Goal: Task Accomplishment & Management: Use online tool/utility

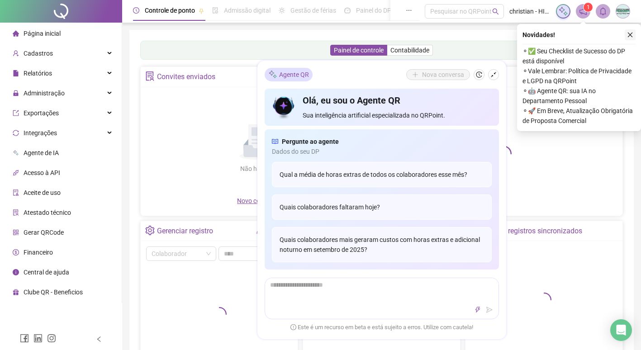
click at [633, 33] on icon "close" at bounding box center [630, 35] width 6 height 6
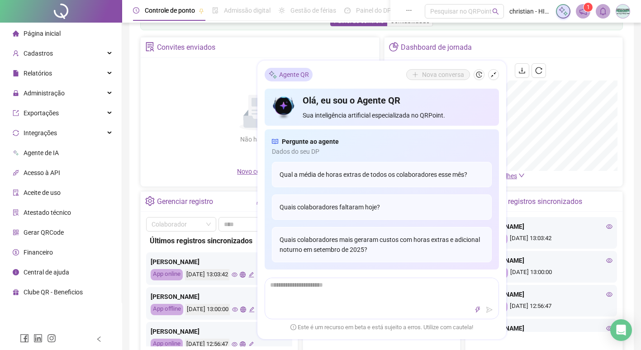
scroll to position [45, 0]
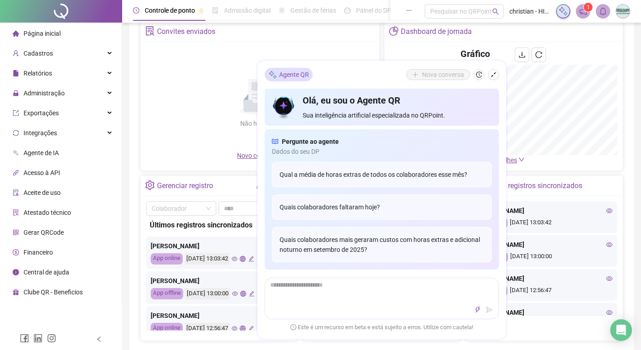
click at [68, 237] on li "Gerar QRCode" at bounding box center [61, 233] width 118 height 18
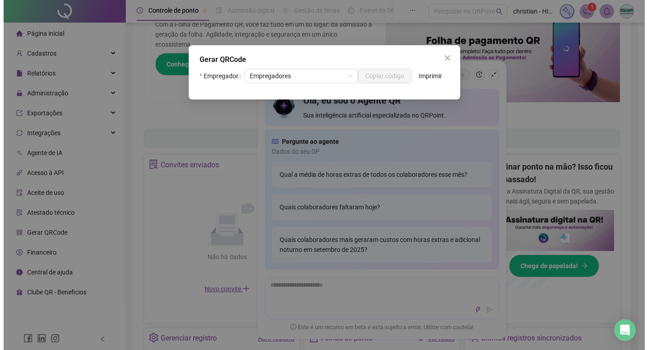
scroll to position [179, 0]
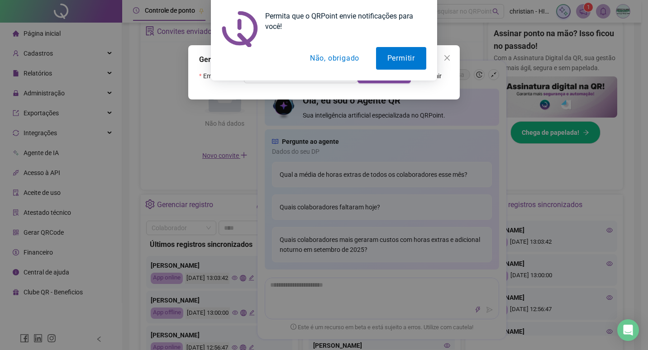
click at [348, 61] on button "Não, obrigado" at bounding box center [335, 58] width 72 height 23
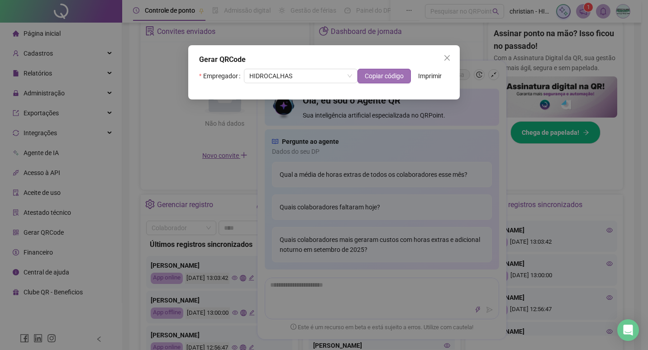
click at [390, 78] on span "Copiar código" at bounding box center [384, 76] width 39 height 10
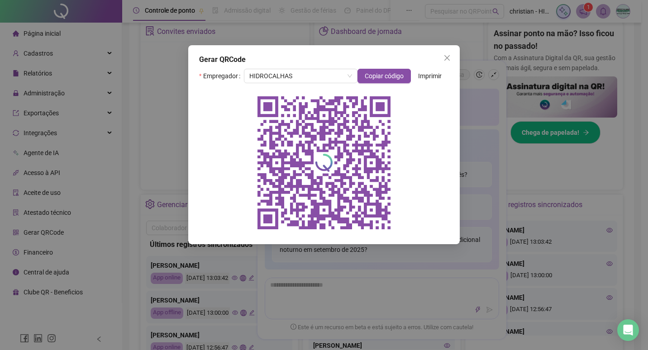
click at [449, 52] on button "Close" at bounding box center [447, 58] width 14 height 14
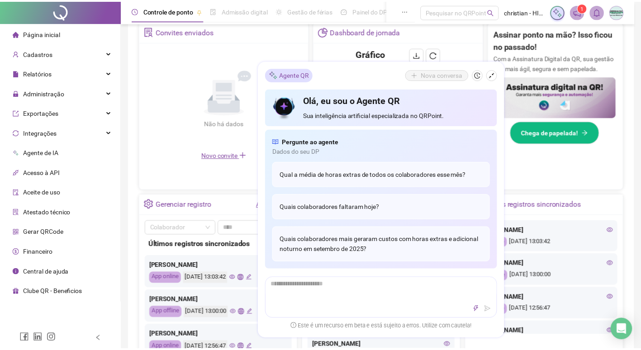
scroll to position [45, 0]
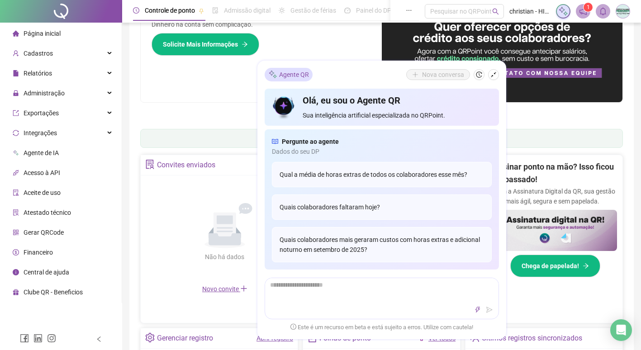
drag, startPoint x: 492, startPoint y: 73, endPoint x: 397, endPoint y: 83, distance: 96.0
click at [492, 74] on icon "shrink" at bounding box center [494, 75] width 6 height 6
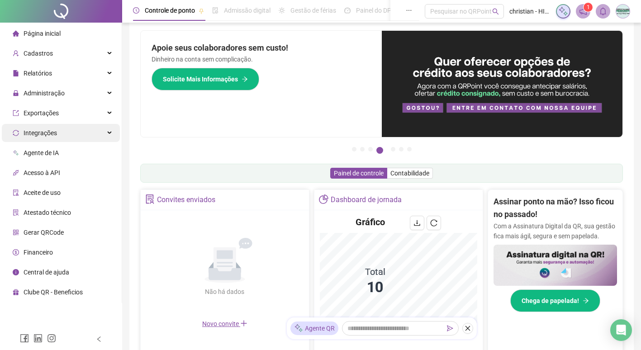
scroll to position [0, 0]
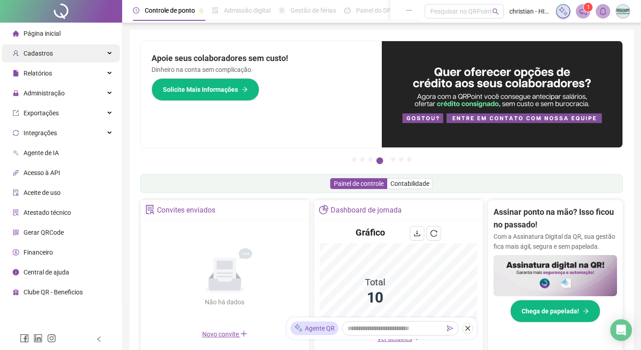
click at [57, 50] on div "Cadastros" at bounding box center [61, 53] width 118 height 18
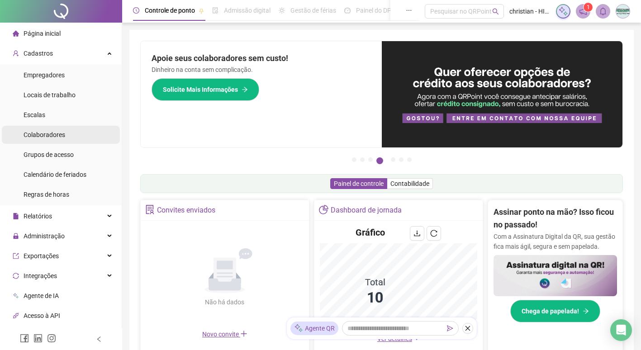
click at [64, 135] on span "Colaboradores" at bounding box center [45, 134] width 42 height 7
